Goal: Task Accomplishment & Management: Complete application form

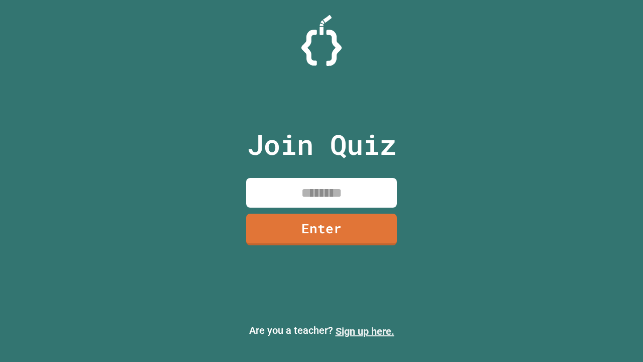
click at [365, 331] on link "Sign up here." at bounding box center [364, 331] width 59 height 12
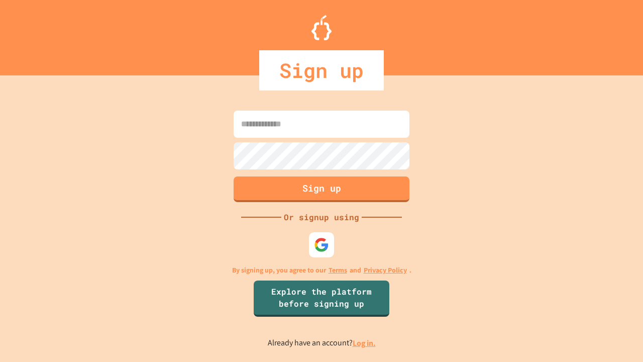
click at [365, 342] on link "Log in." at bounding box center [364, 342] width 23 height 11
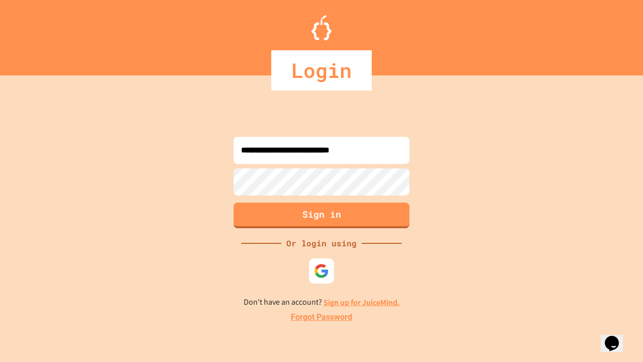
type input "**********"
